Goal: Task Accomplishment & Management: Use online tool/utility

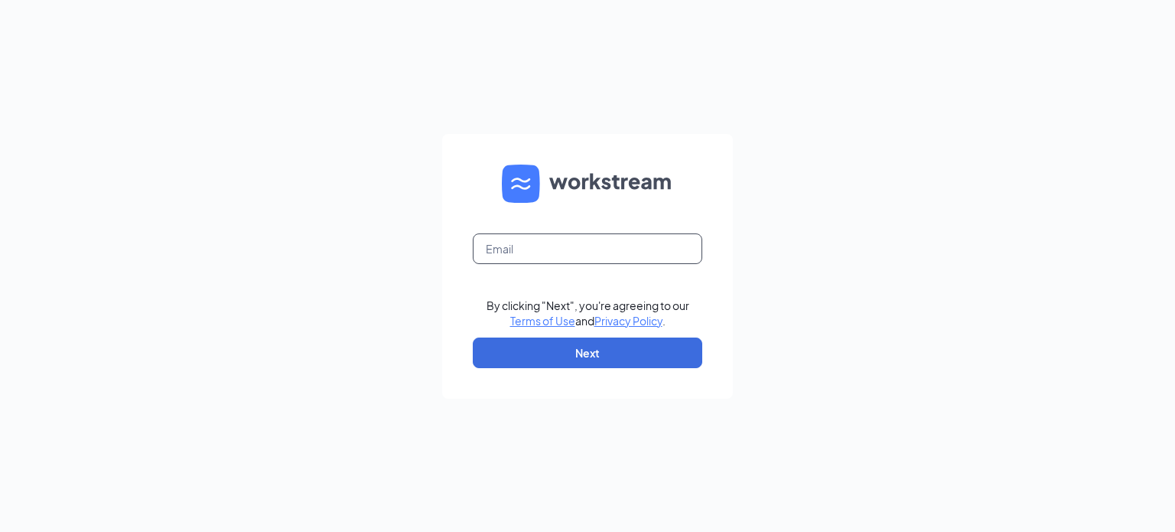
click at [549, 254] on input "text" at bounding box center [588, 248] width 230 height 31
type input "[EMAIL_ADDRESS][DOMAIN_NAME]"
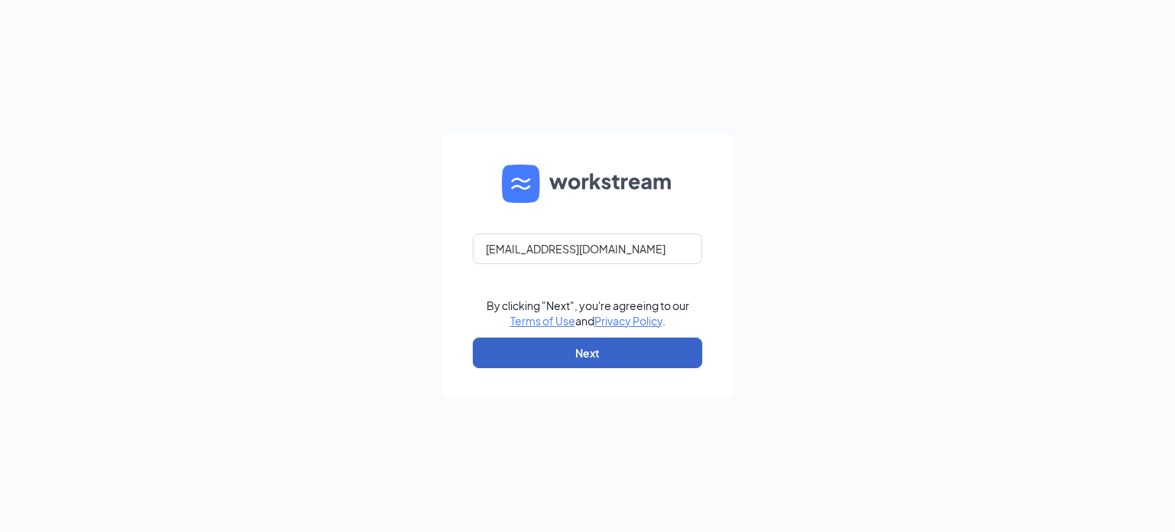
click at [611, 352] on button "Next" at bounding box center [588, 352] width 230 height 31
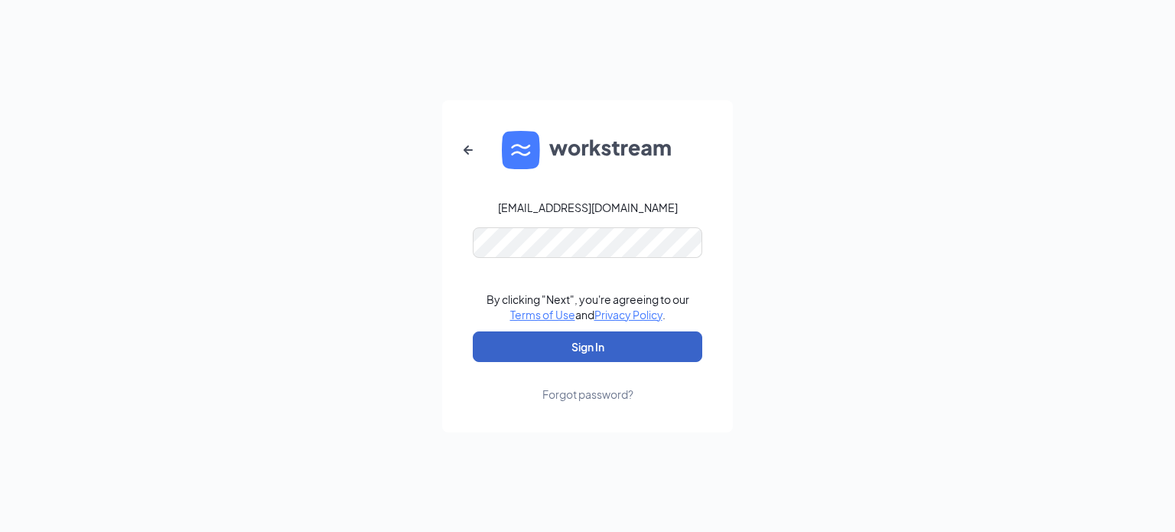
click at [585, 346] on button "Sign In" at bounding box center [588, 346] width 230 height 31
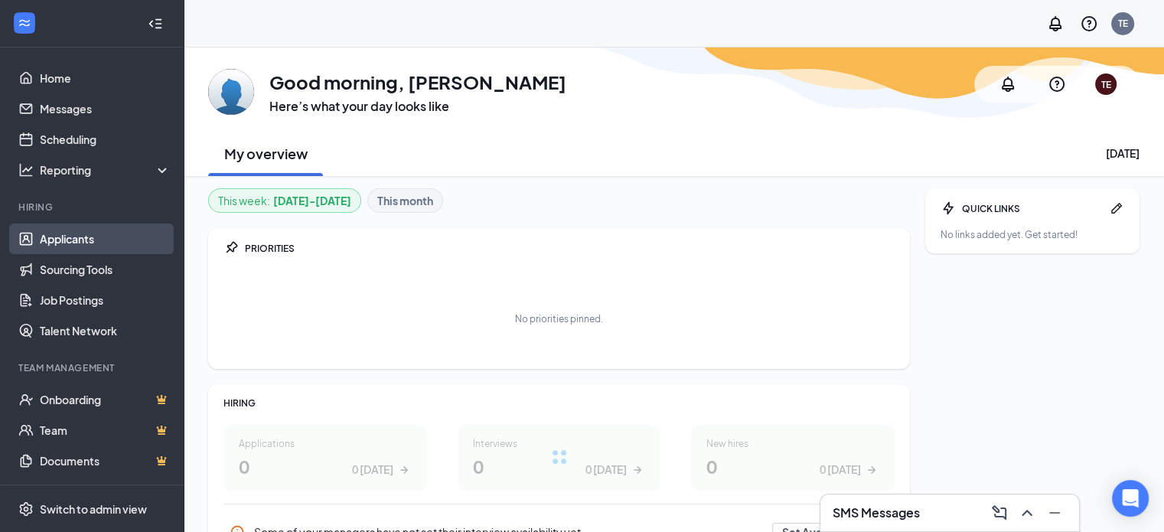
click at [77, 233] on link "Applicants" at bounding box center [105, 238] width 131 height 31
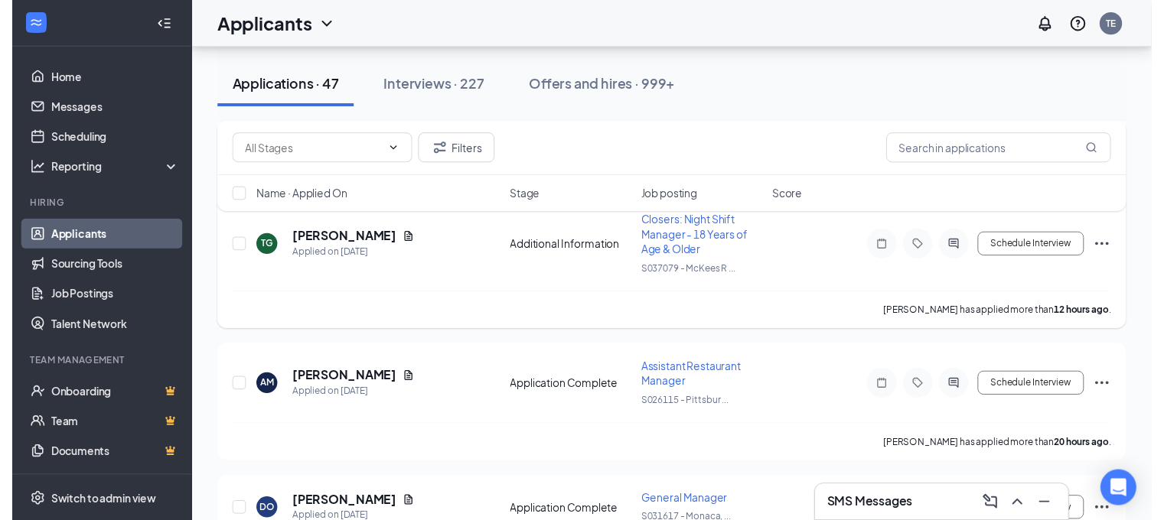
scroll to position [459, 0]
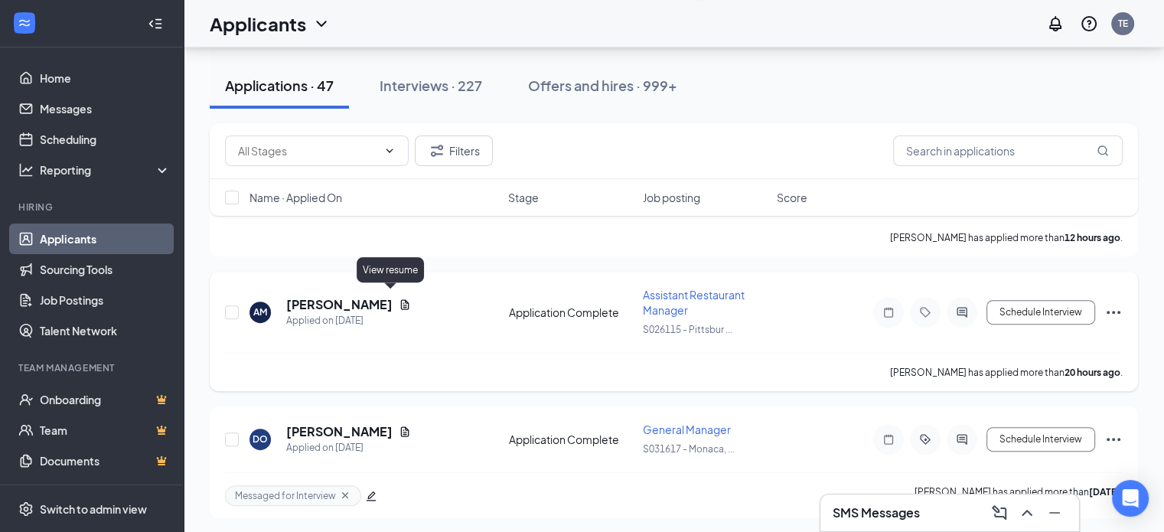
click at [399, 298] on icon "Document" at bounding box center [405, 304] width 12 height 12
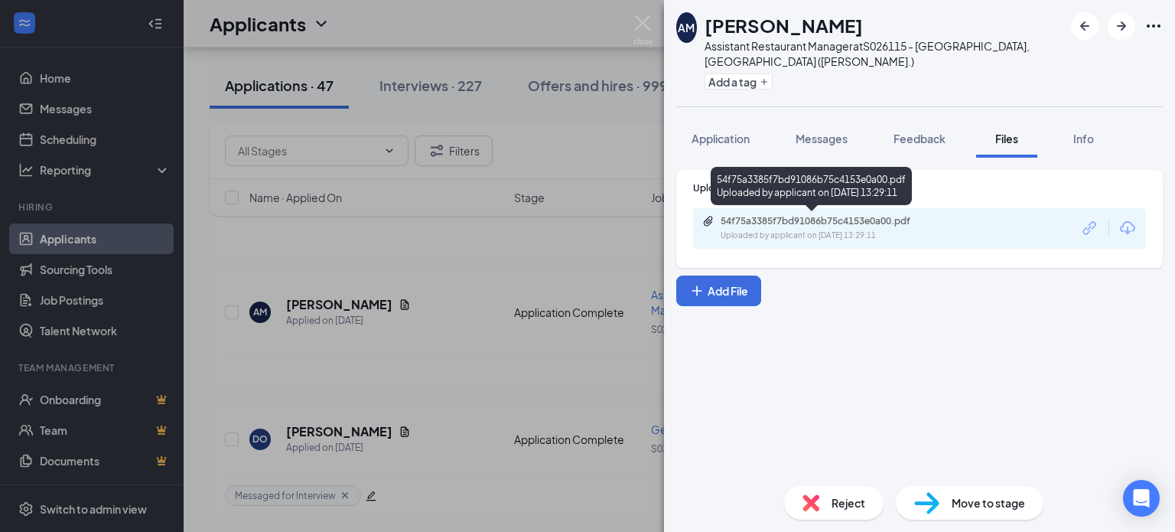
click at [913, 223] on div "54f75a3385f7bd91086b75c4153e0a00.pdf" at bounding box center [828, 221] width 214 height 12
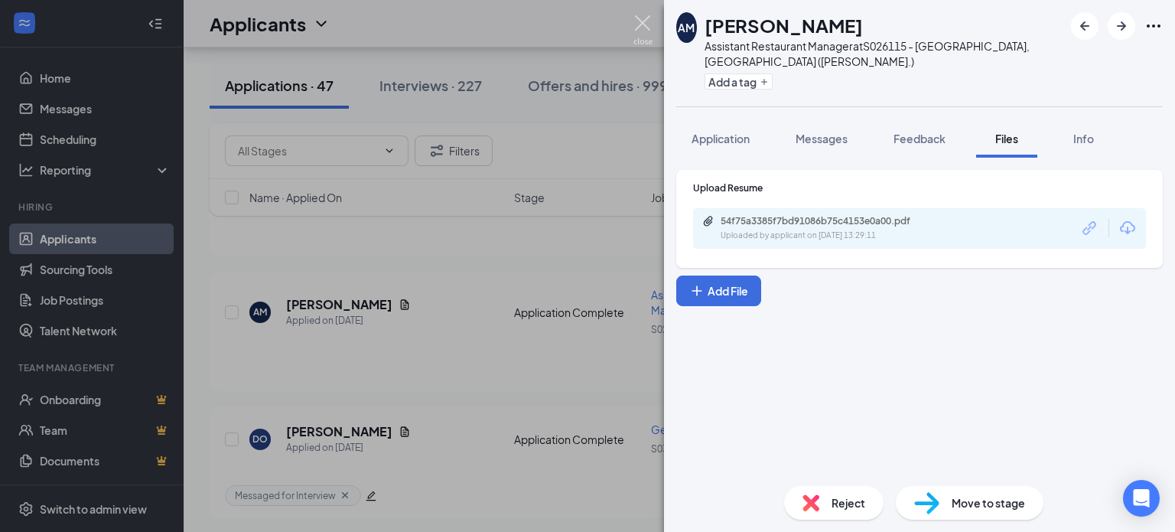
click at [642, 21] on img at bounding box center [643, 30] width 19 height 30
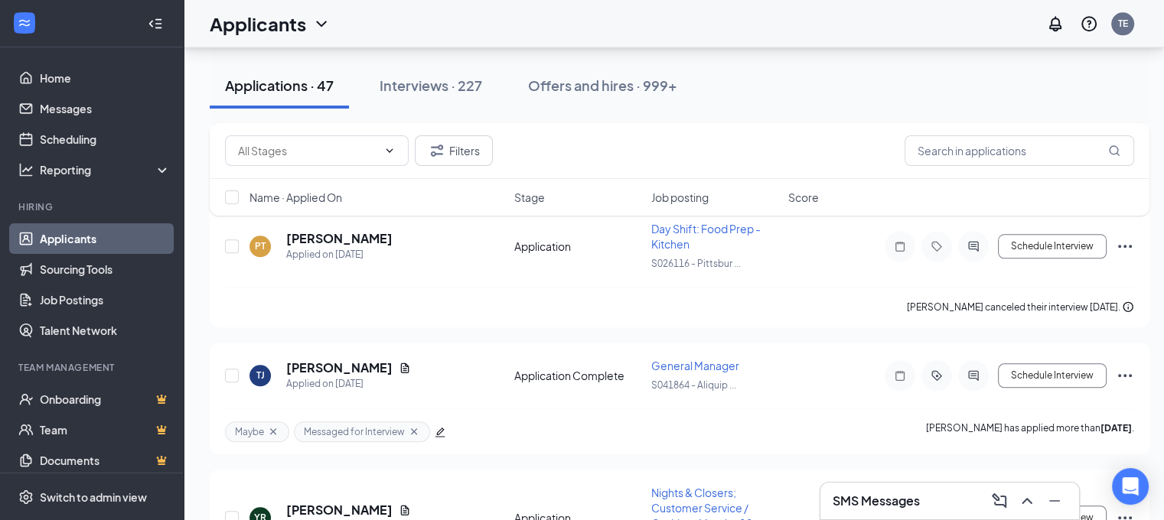
scroll to position [1607, 0]
